Goal: Task Accomplishment & Management: Manage account settings

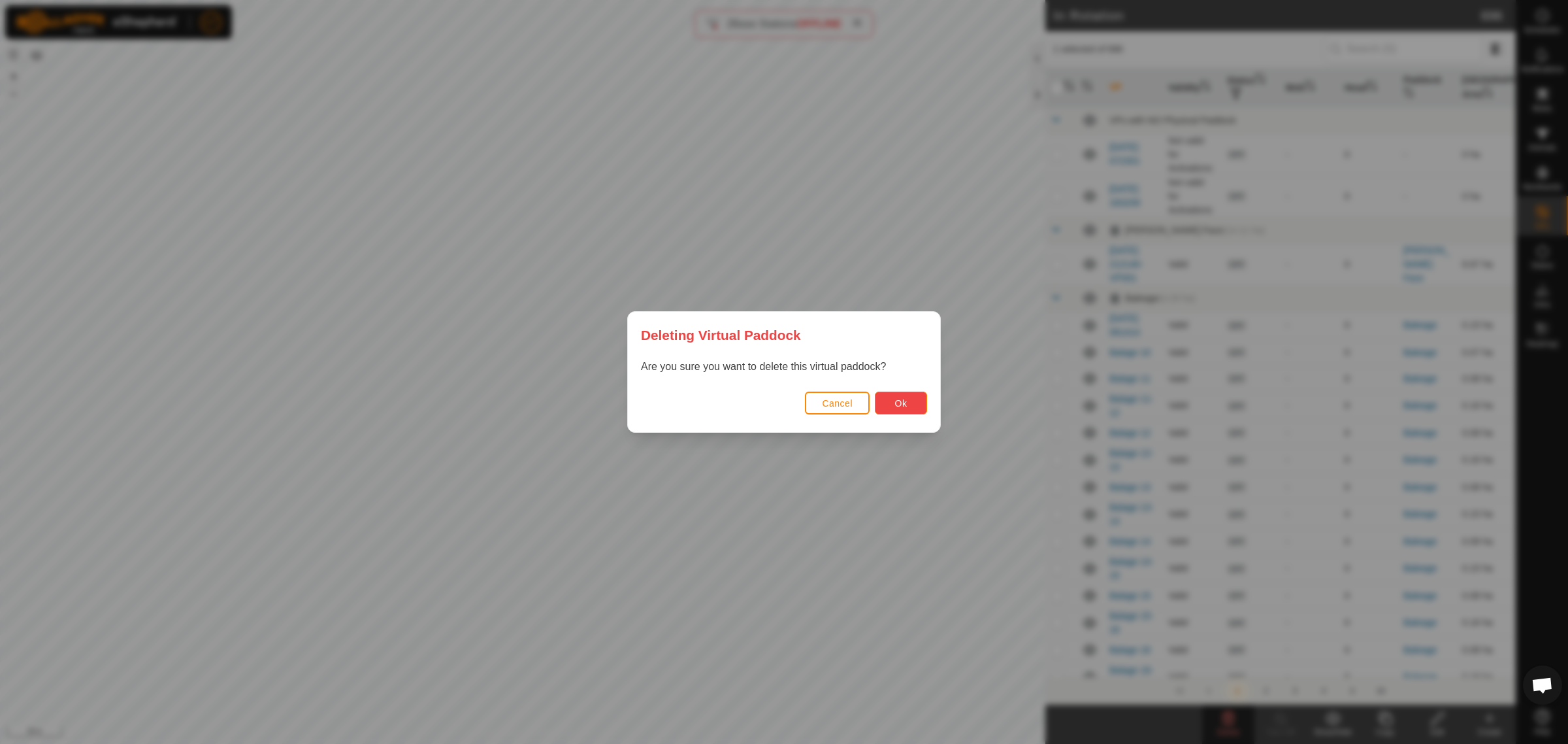
click at [895, 402] on span "Ok" at bounding box center [902, 403] width 12 height 10
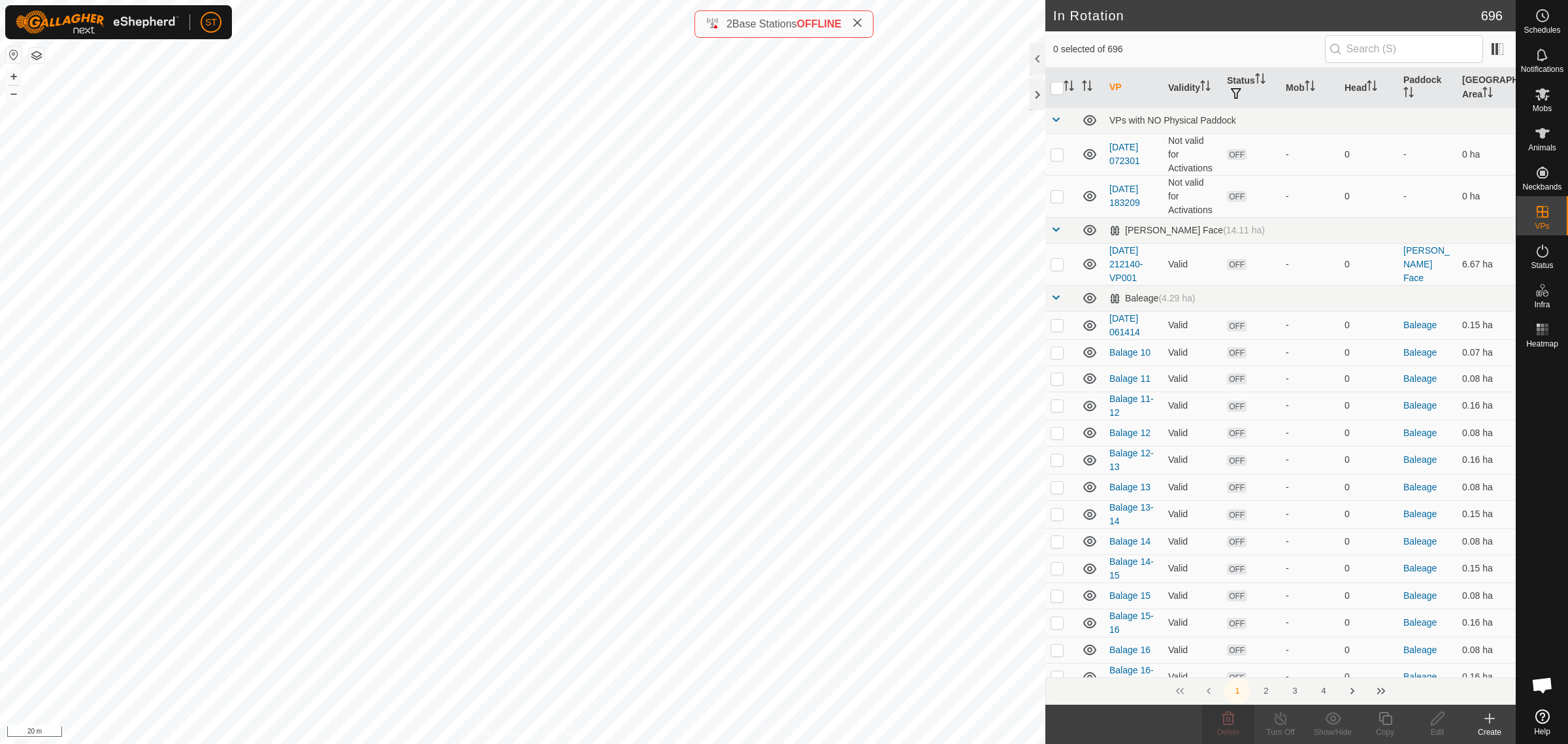
click at [1488, 722] on icon at bounding box center [1490, 718] width 16 height 16
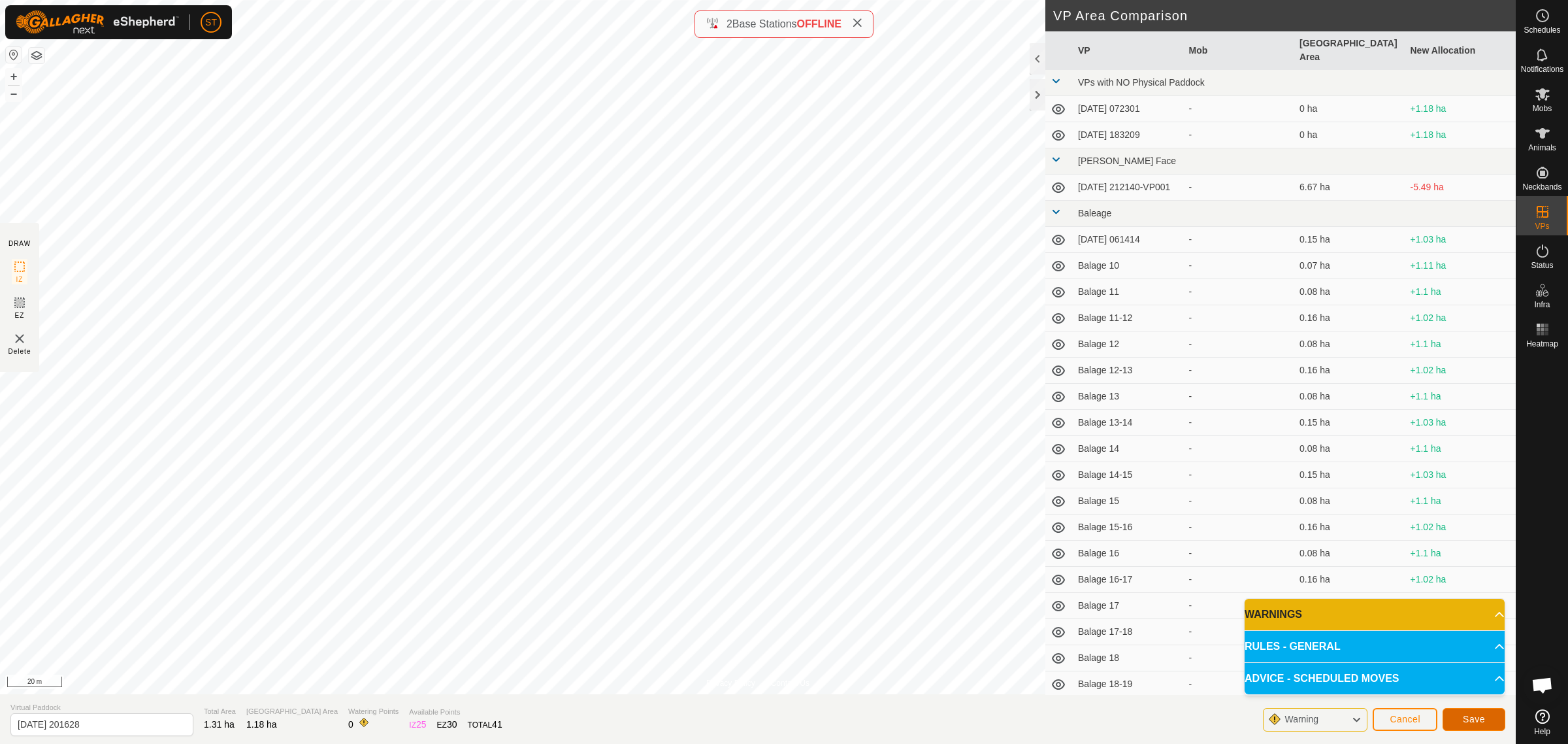
click at [1468, 714] on span "Save" at bounding box center [1474, 718] width 22 height 10
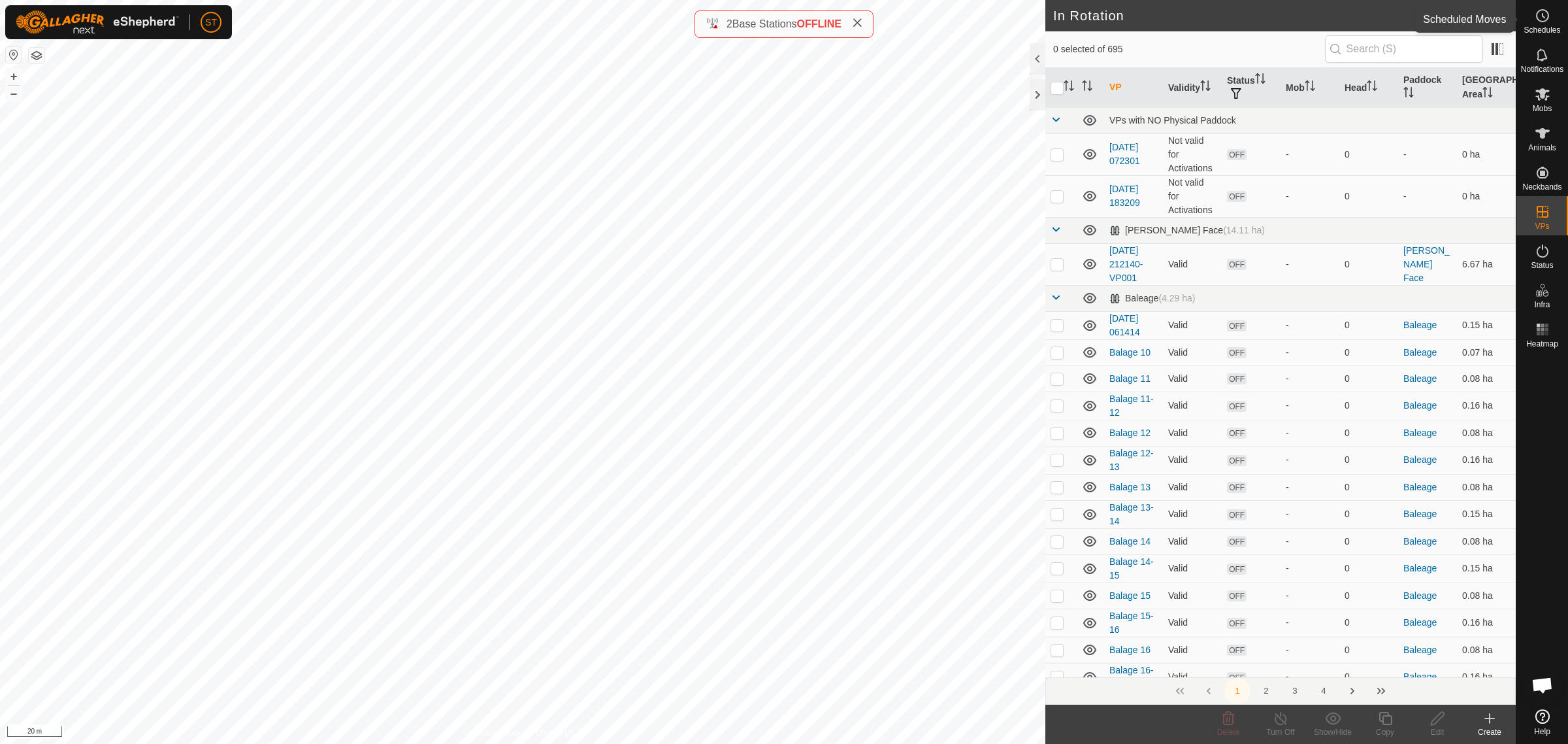
click at [1543, 21] on circle at bounding box center [1542, 15] width 12 height 12
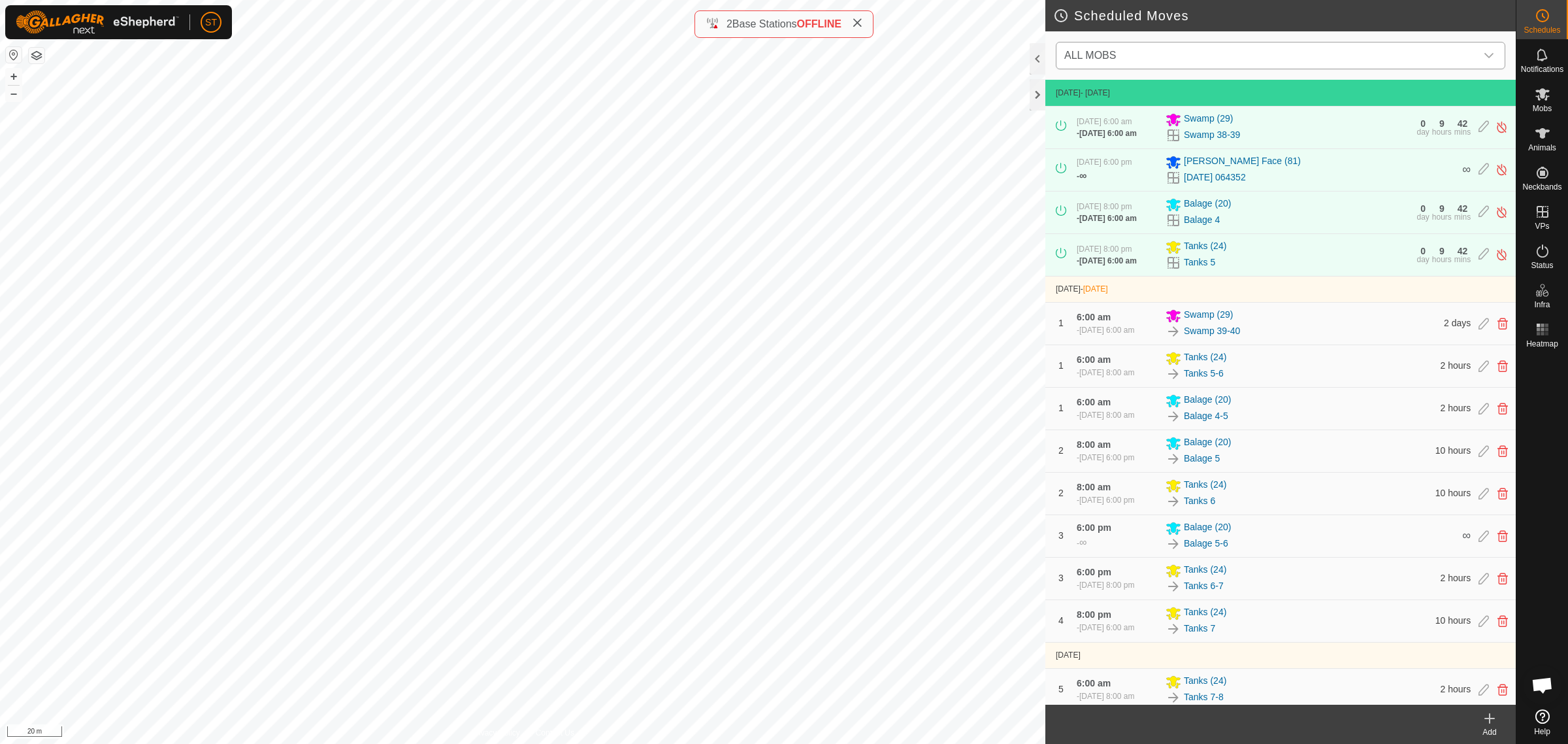
click at [1491, 61] on div "dropdown trigger" at bounding box center [1489, 55] width 26 height 26
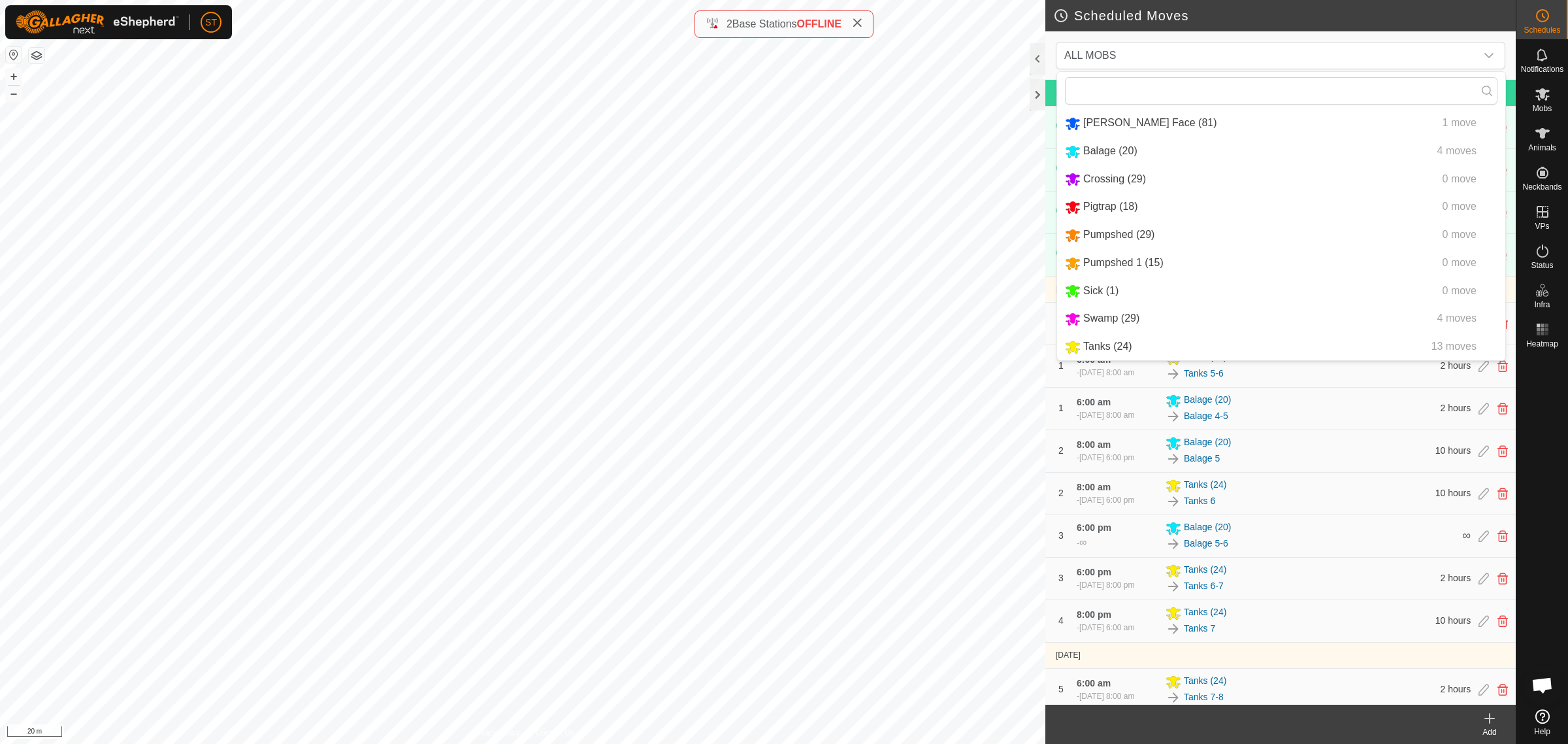
click at [1488, 727] on div "Add" at bounding box center [1490, 732] width 53 height 12
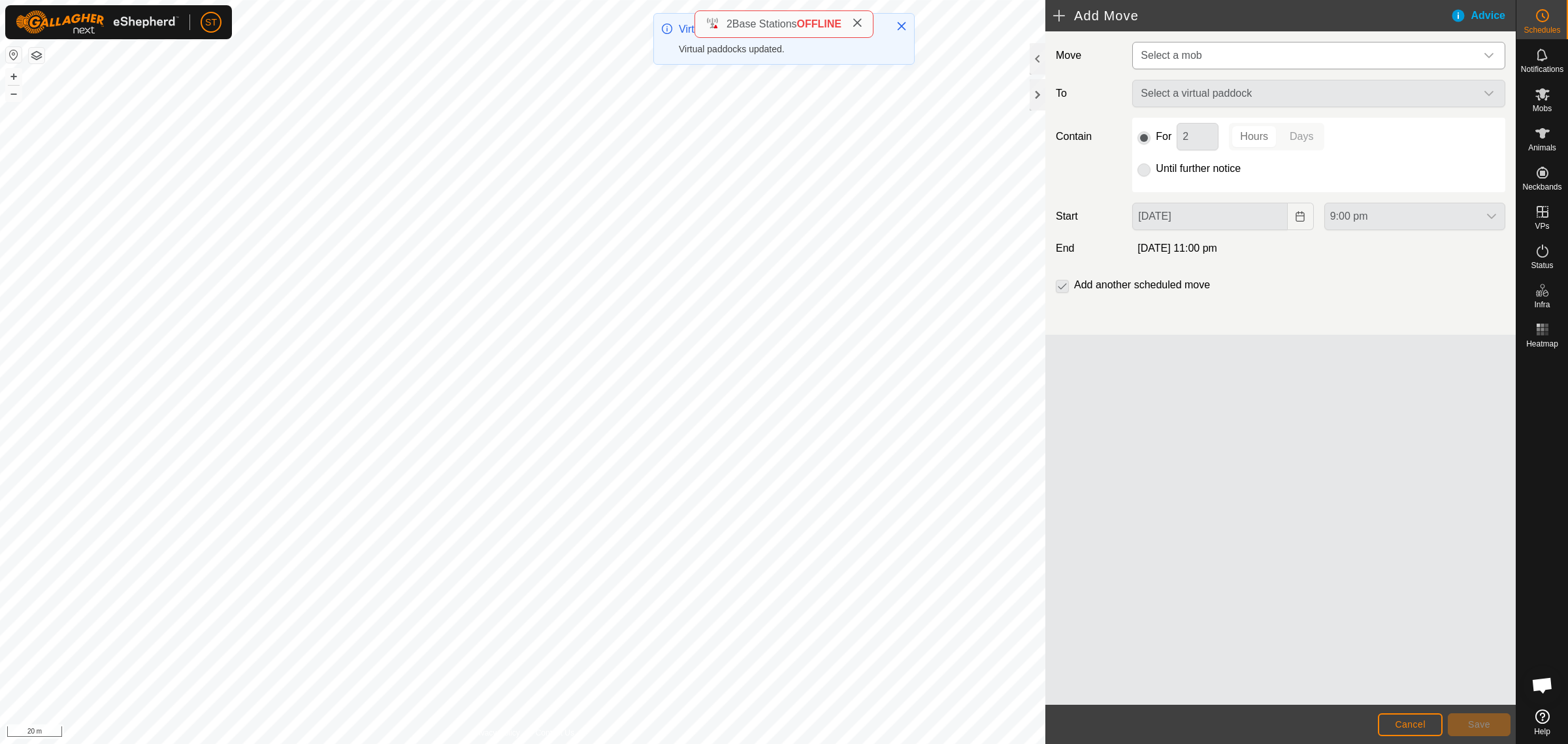
click at [1488, 57] on icon "dropdown trigger" at bounding box center [1488, 55] width 10 height 10
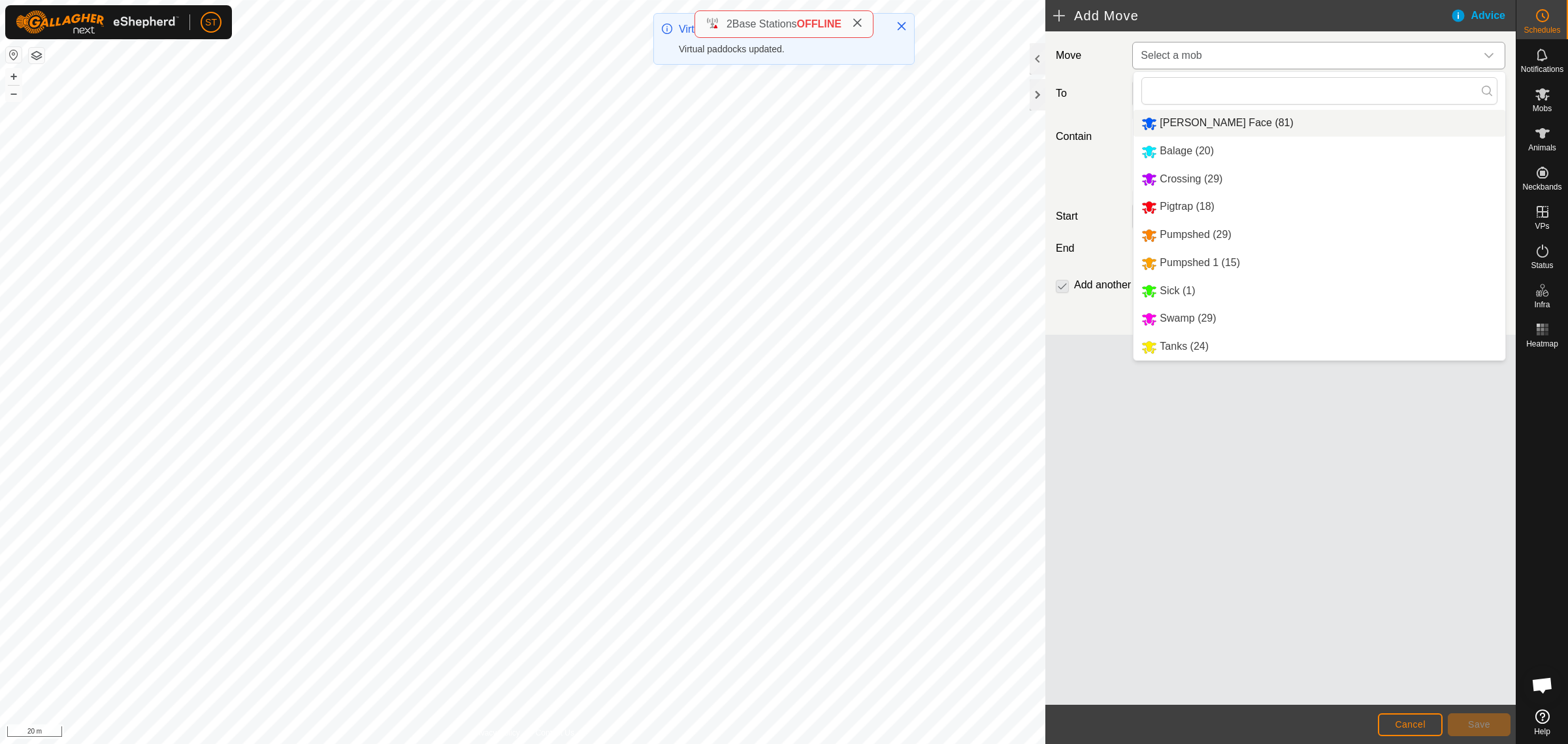
click at [1217, 128] on span "[PERSON_NAME] Face (81)" at bounding box center [1227, 122] width 134 height 11
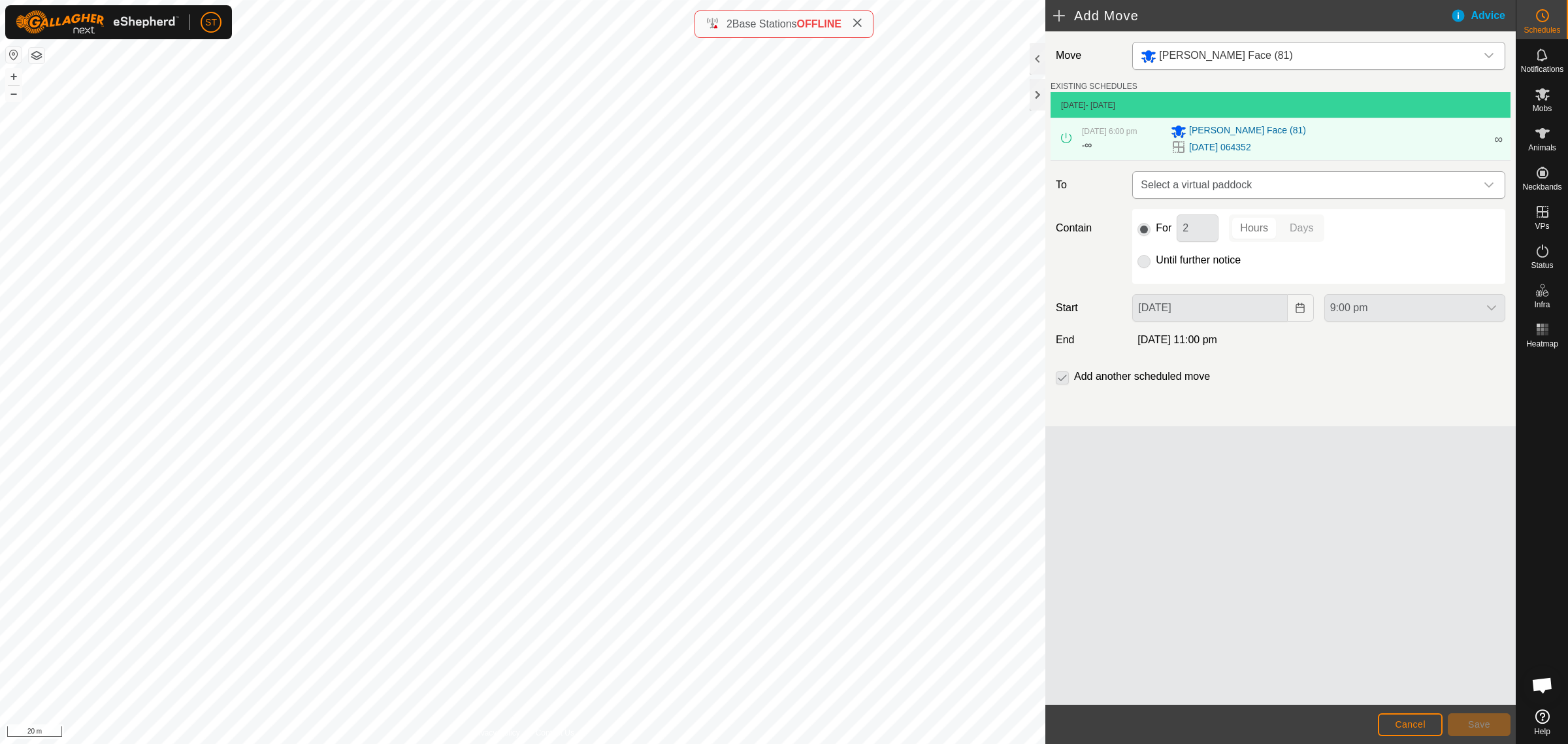
click at [1495, 189] on div "dropdown trigger" at bounding box center [1489, 185] width 26 height 26
click at [1219, 299] on li "[DATE] 201628 1.18 ha" at bounding box center [1318, 301] width 356 height 19
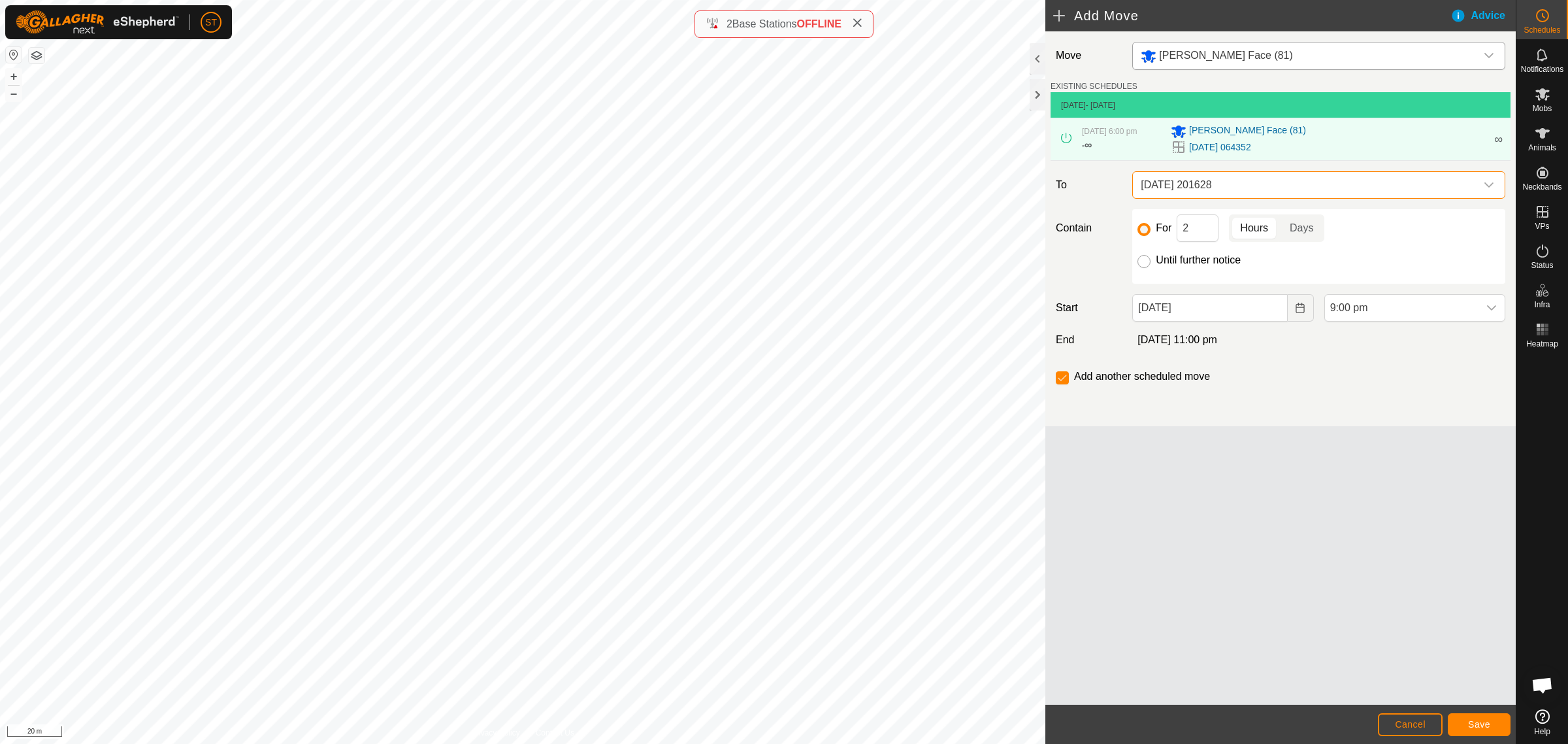
click at [1144, 265] on input "Until further notice" at bounding box center [1144, 261] width 13 height 13
radio input "true"
checkbox input "false"
click at [1298, 310] on icon "Choose Date" at bounding box center [1300, 308] width 10 height 10
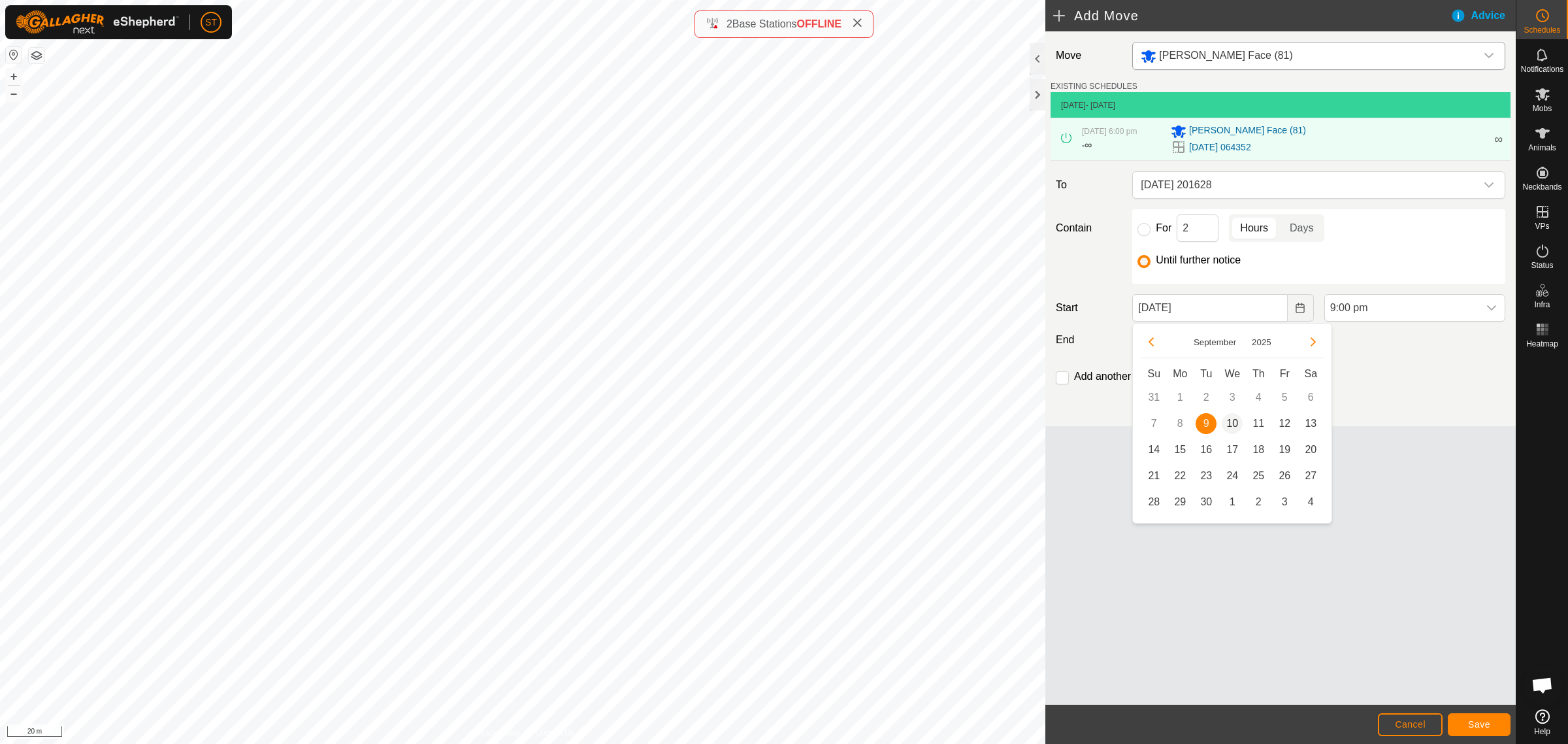
click at [1232, 425] on span "10" at bounding box center [1232, 423] width 21 height 21
type input "[DATE]"
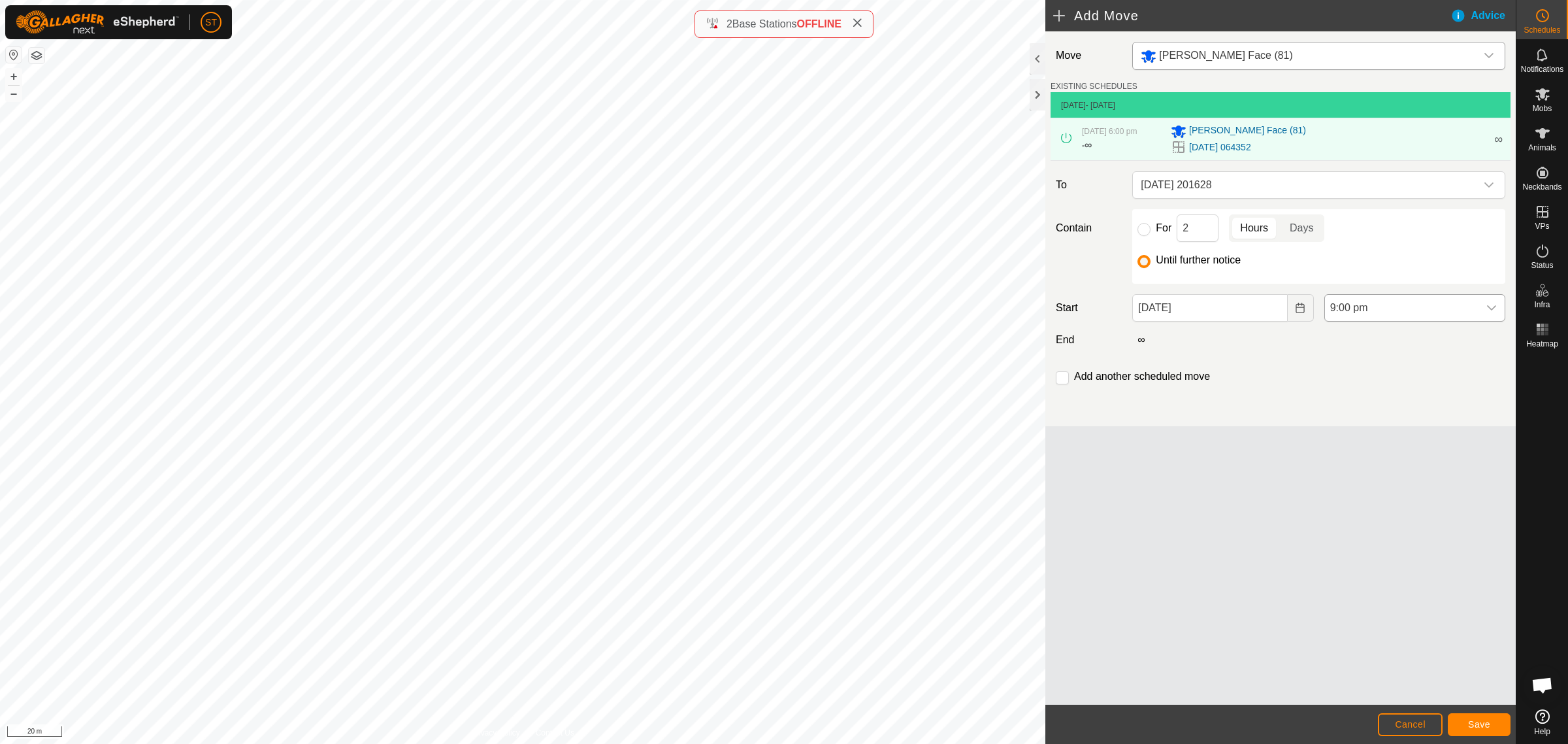
click at [1491, 313] on icon "dropdown trigger" at bounding box center [1491, 308] width 10 height 10
click at [1371, 361] on li "6:00 am" at bounding box center [1415, 362] width 180 height 26
click at [1479, 722] on span "Save" at bounding box center [1480, 724] width 22 height 10
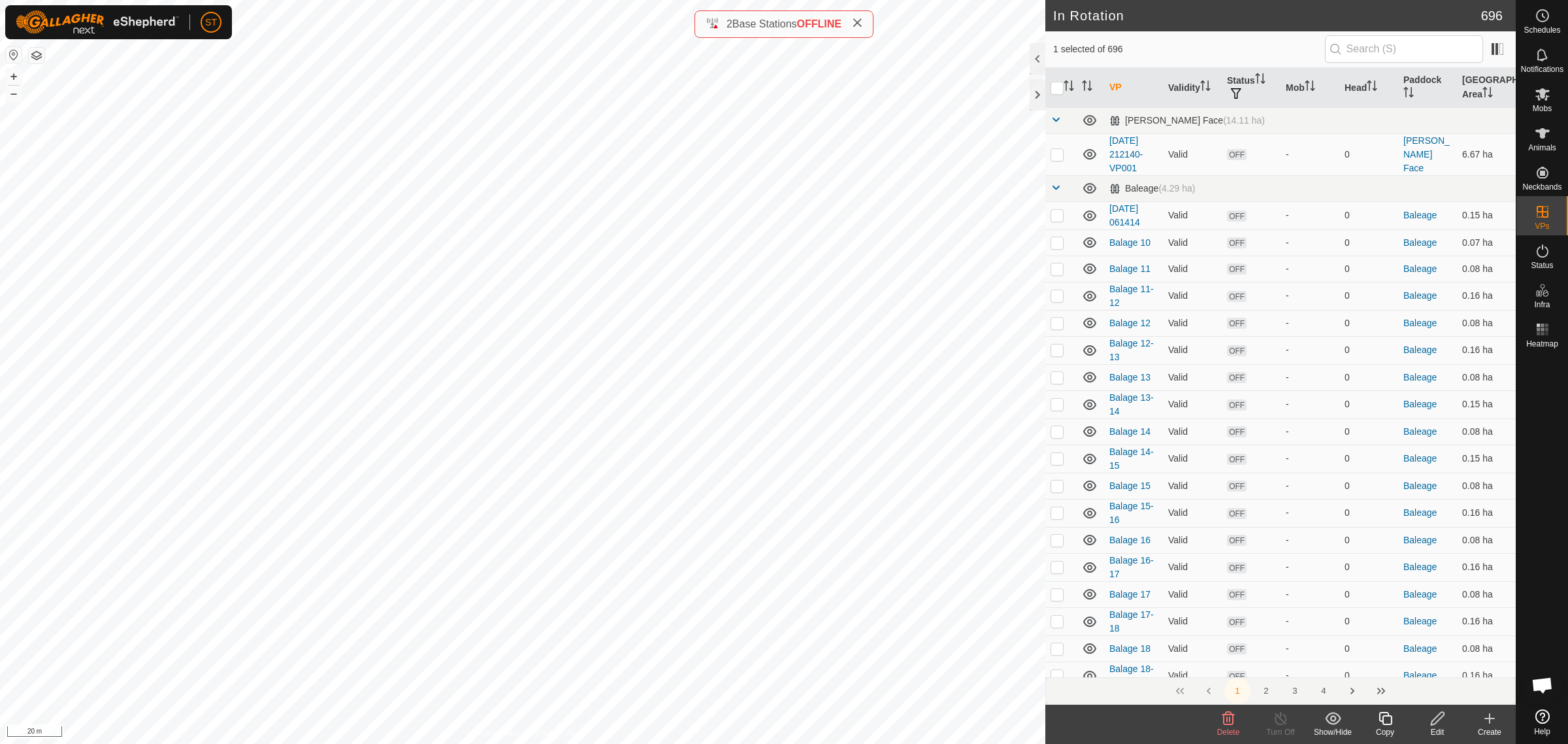
click at [1217, 717] on delete-svg-icon at bounding box center [1229, 718] width 53 height 16
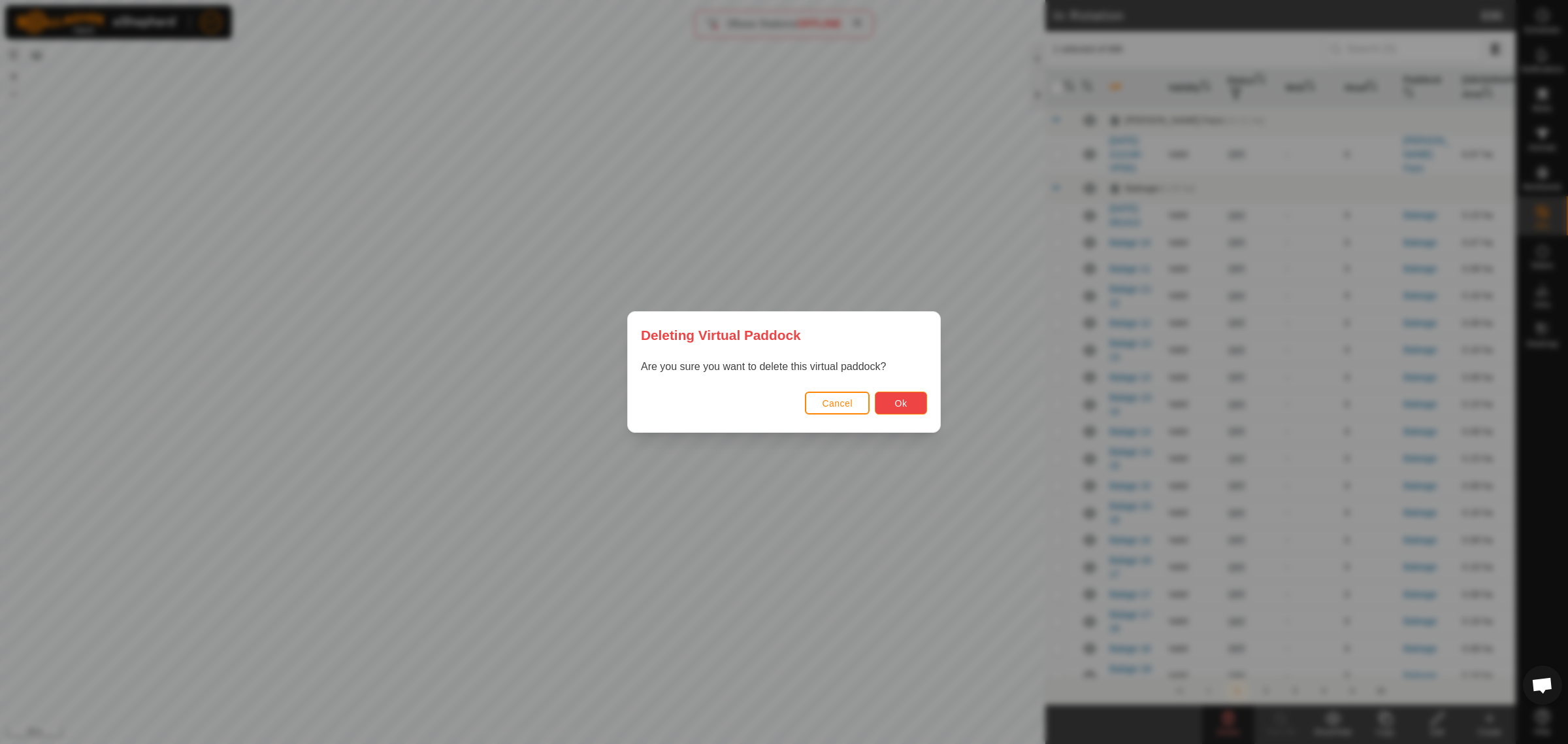
click at [907, 402] on button "Ok" at bounding box center [902, 402] width 53 height 23
